Goal: Check status: Check status

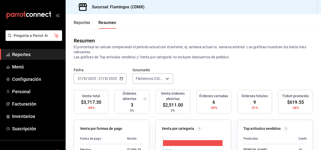
click at [88, 24] on font "Reportes" at bounding box center [82, 22] width 17 height 5
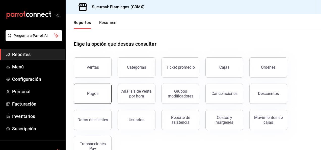
click at [96, 91] on button "Pagos" at bounding box center [93, 94] width 38 height 20
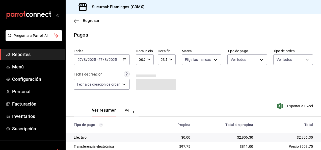
scroll to position [45, 0]
